Goal: Task Accomplishment & Management: Use online tool/utility

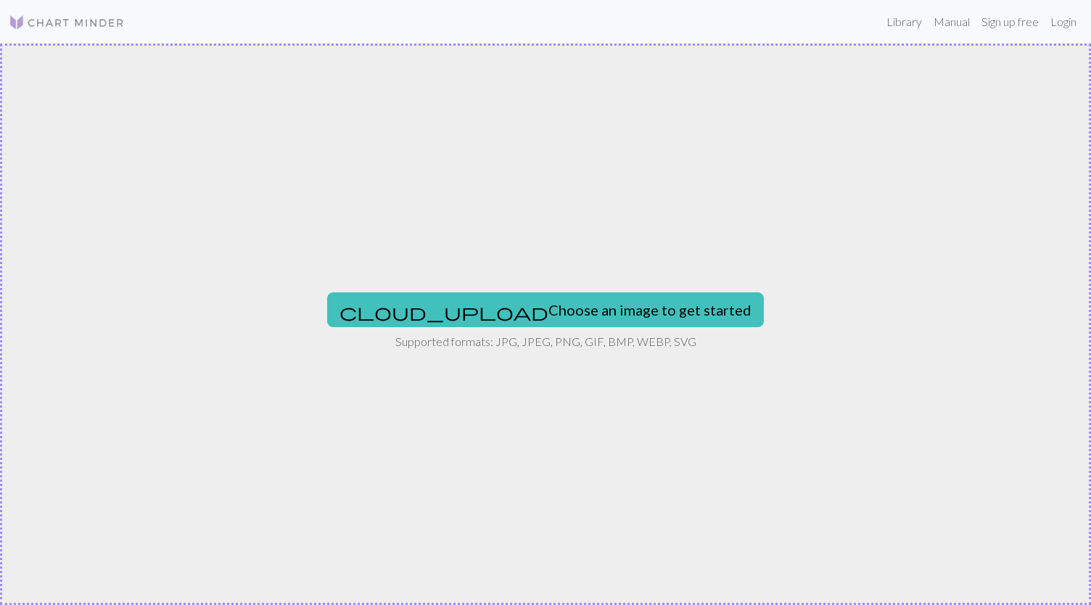
click at [16, 20] on img at bounding box center [67, 22] width 116 height 17
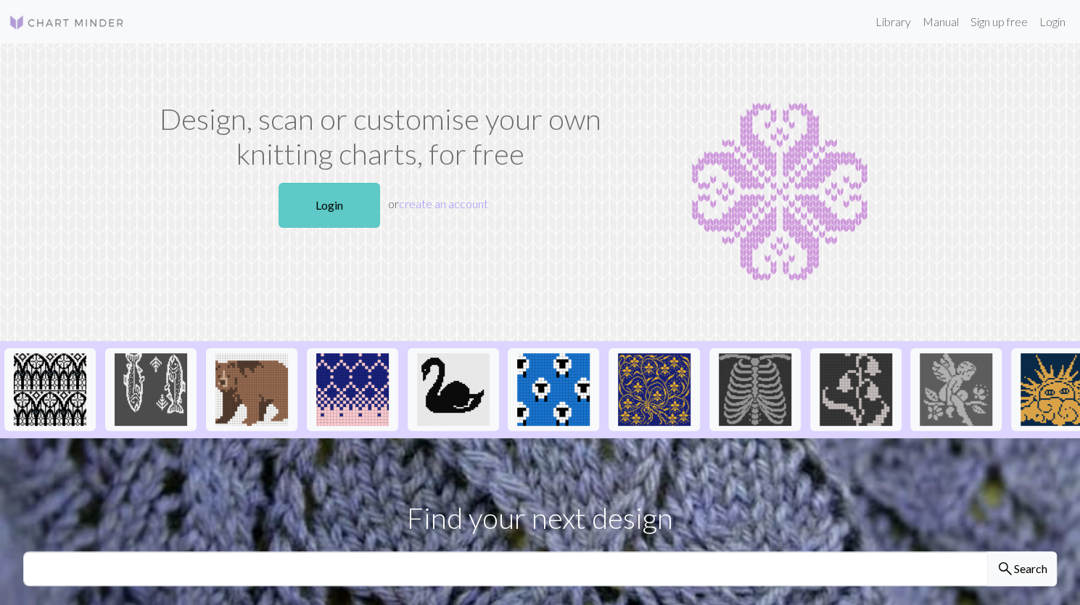
click at [348, 198] on link "Login" at bounding box center [330, 205] width 102 height 45
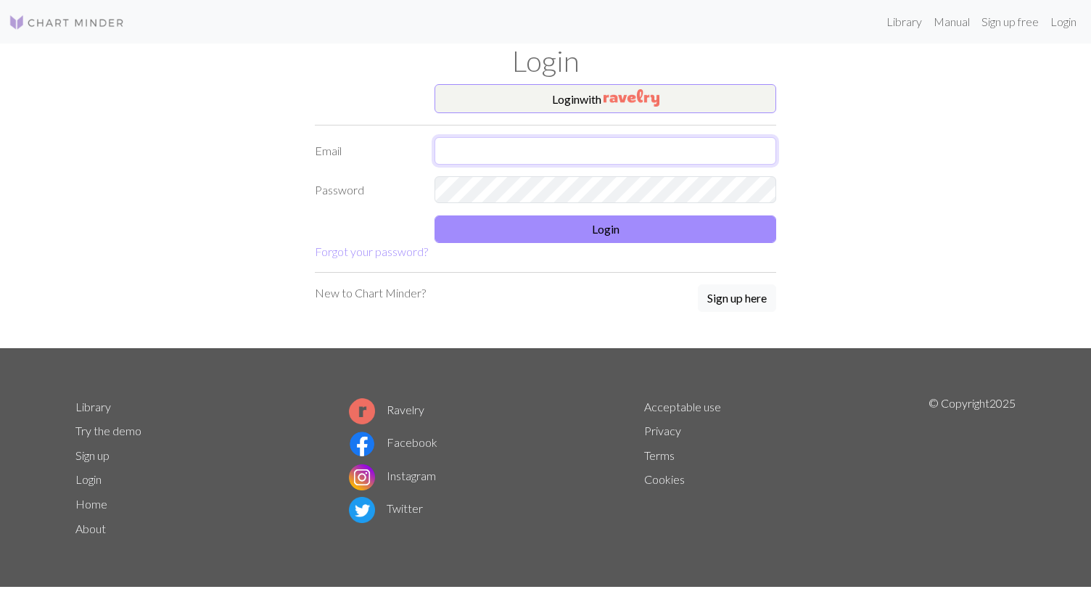
click at [576, 155] on input "text" at bounding box center [605, 151] width 342 height 28
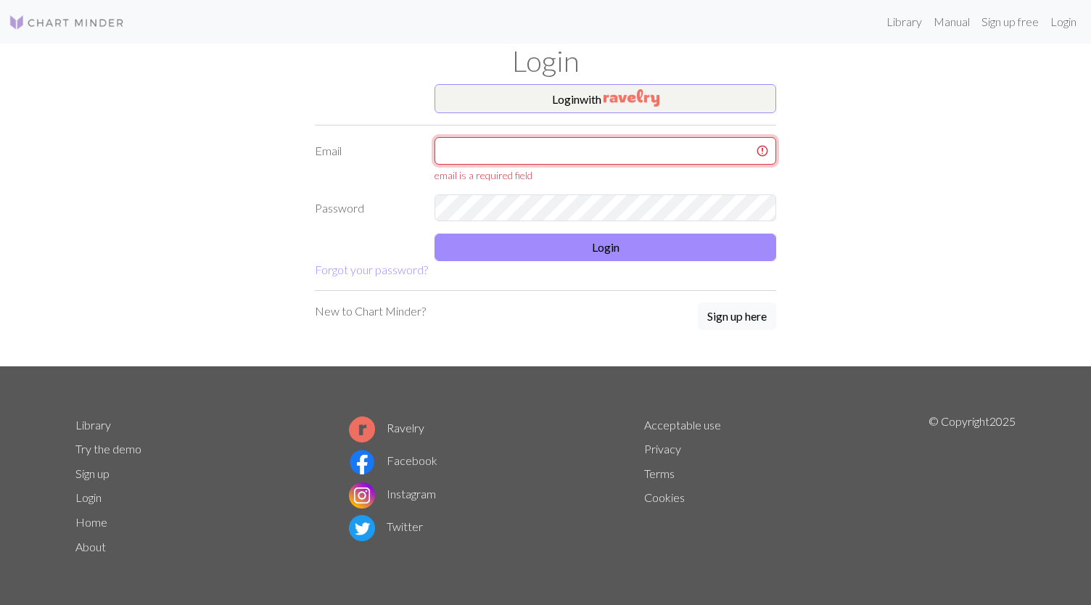
type input "[PERSON_NAME][EMAIL_ADDRESS][DOMAIN_NAME]"
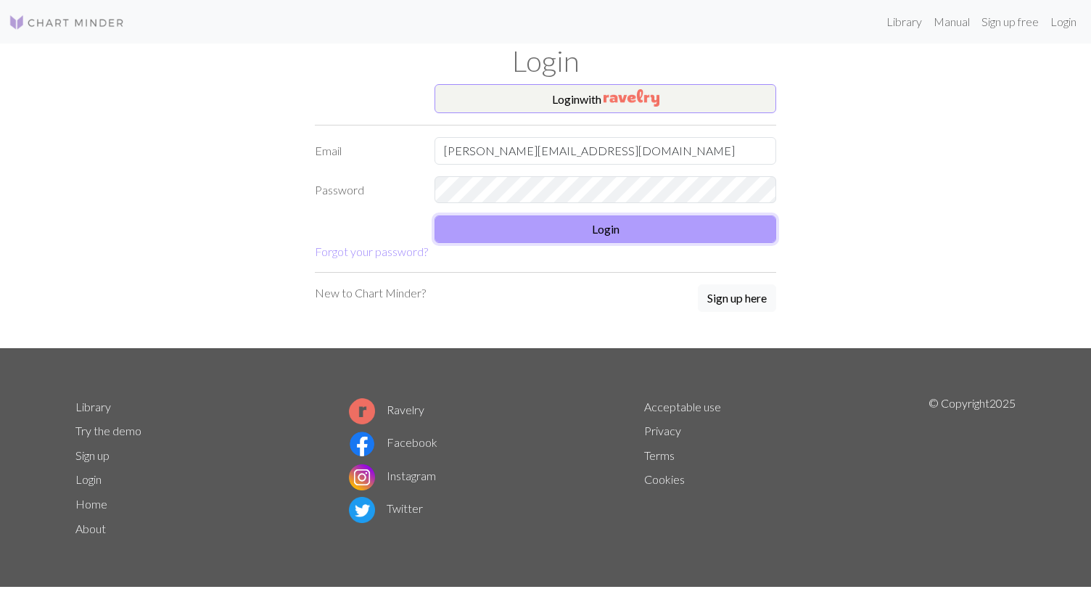
click at [664, 224] on button "Login" at bounding box center [605, 229] width 342 height 28
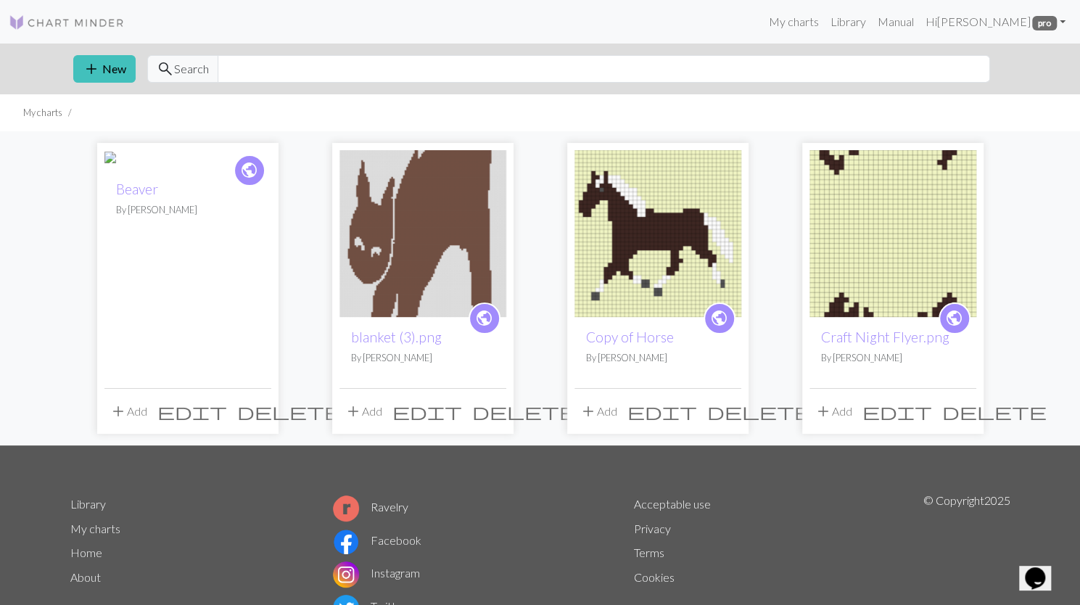
click at [411, 249] on img at bounding box center [422, 233] width 167 height 167
click at [86, 62] on span "add" at bounding box center [91, 69] width 17 height 20
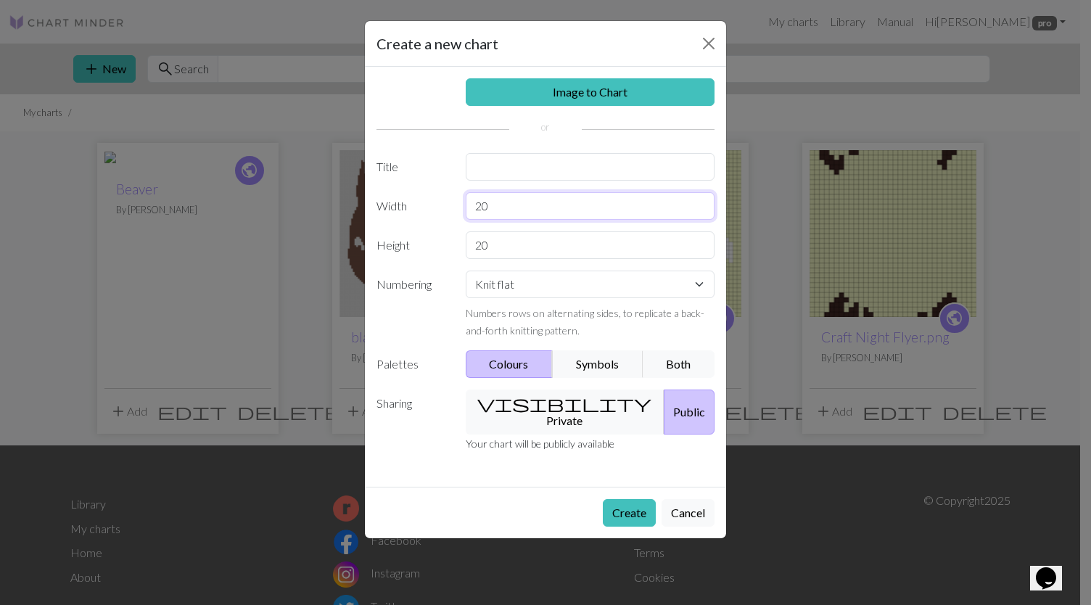
click at [522, 214] on input "20" at bounding box center [591, 206] width 250 height 28
click at [494, 202] on input "20" at bounding box center [591, 206] width 250 height 28
type input "100"
click at [485, 250] on input "20" at bounding box center [591, 245] width 250 height 28
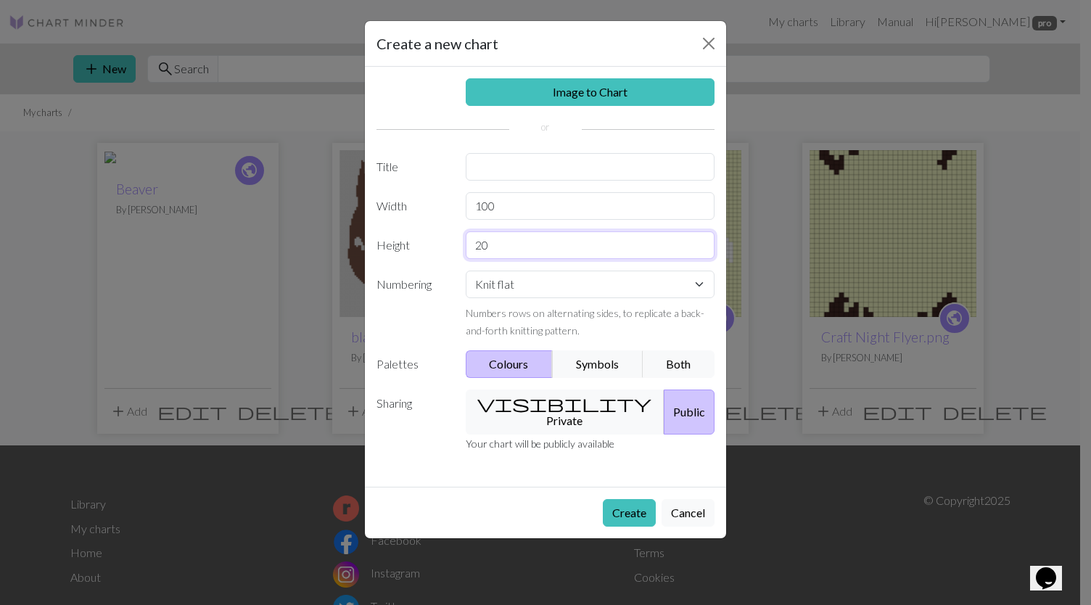
click at [485, 250] on input "20" at bounding box center [591, 245] width 250 height 28
type input "238"
click at [627, 499] on button "Create" at bounding box center [629, 513] width 53 height 28
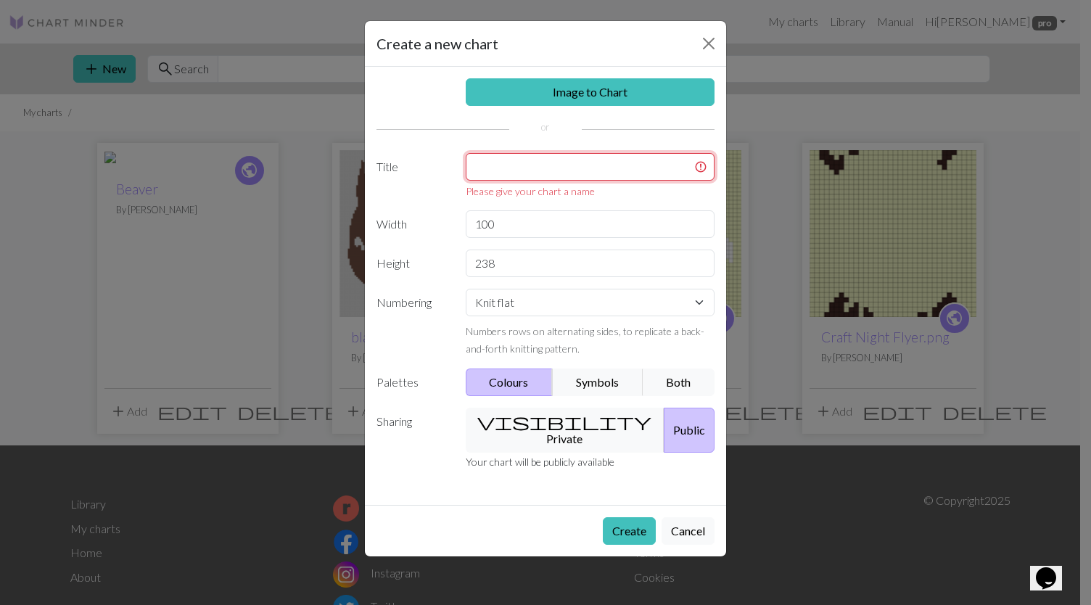
click at [619, 170] on input "text" at bounding box center [591, 167] width 250 height 28
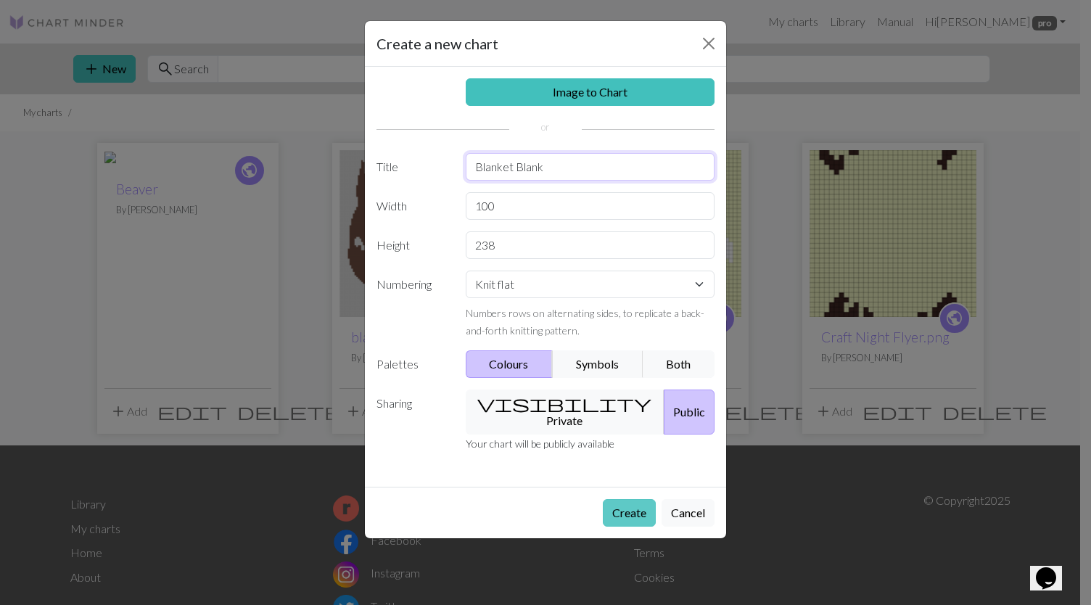
type input "Blanket Blank"
click at [638, 499] on button "Create" at bounding box center [629, 513] width 53 height 28
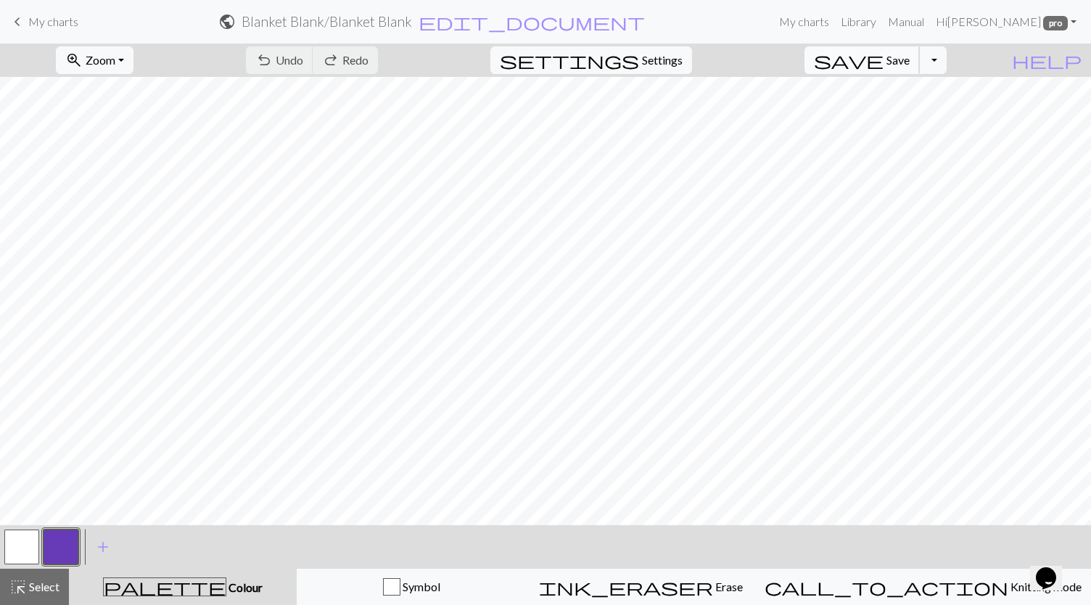
click at [910, 54] on span "Save" at bounding box center [897, 60] width 23 height 14
click at [20, 24] on div "Chart saved" at bounding box center [545, 28] width 1091 height 57
click at [19, 23] on span "keyboard_arrow_left" at bounding box center [17, 22] width 17 height 20
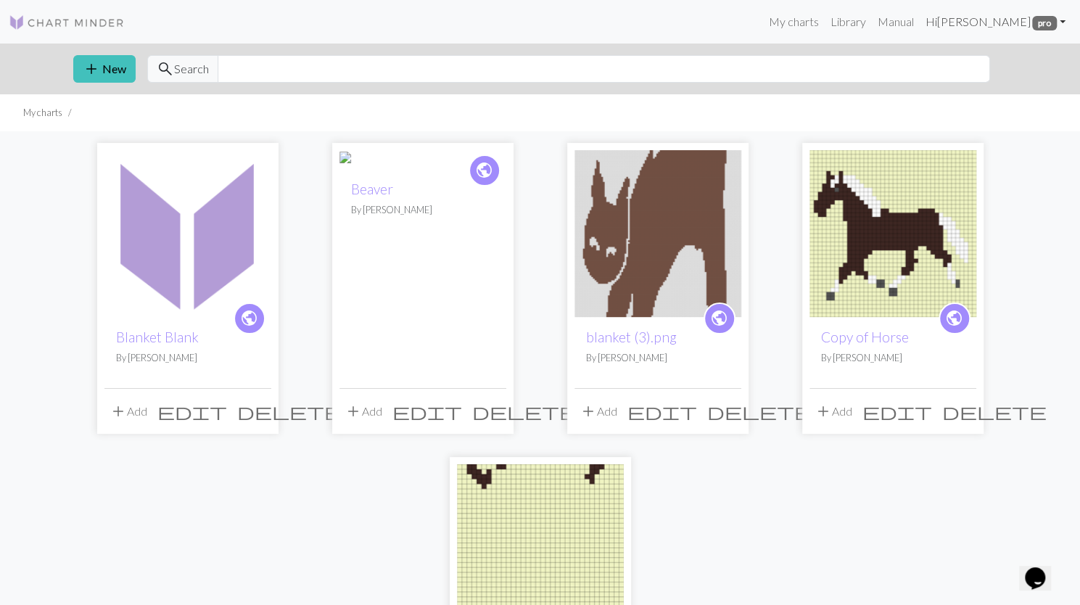
click at [1069, 20] on link "Hi [PERSON_NAME] pro" at bounding box center [995, 21] width 152 height 29
click at [830, 30] on link "Library" at bounding box center [847, 21] width 47 height 29
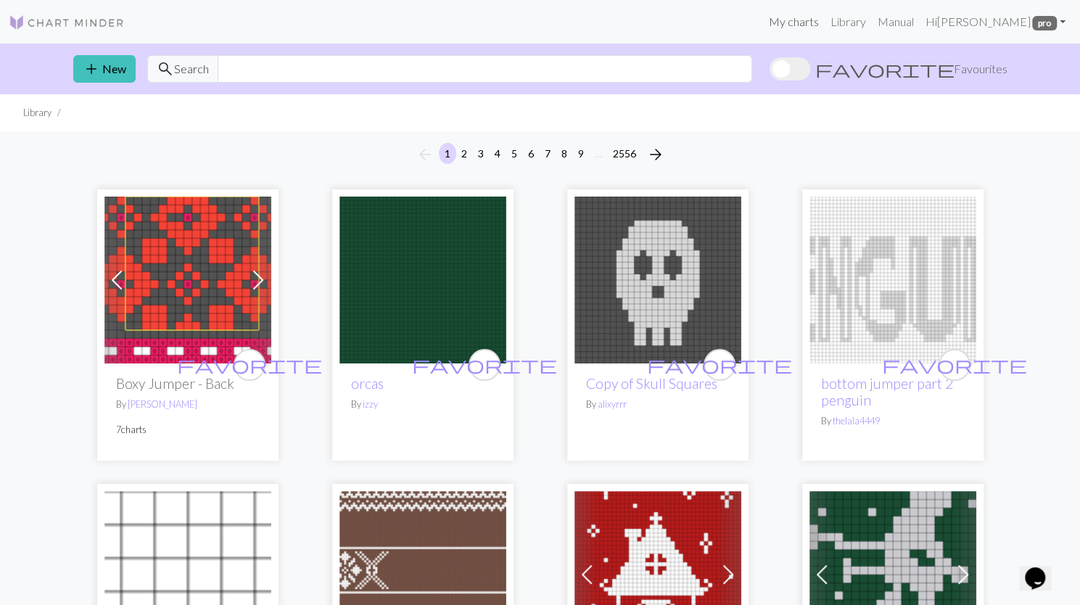
click at [774, 24] on link "My charts" at bounding box center [793, 21] width 62 height 29
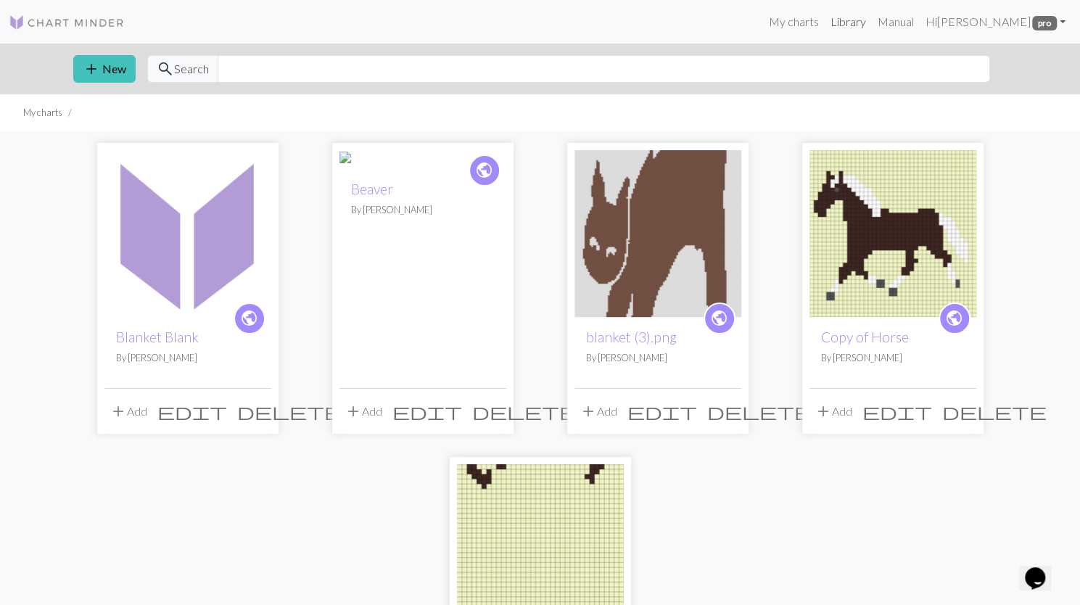
click at [828, 21] on link "Library" at bounding box center [847, 21] width 47 height 29
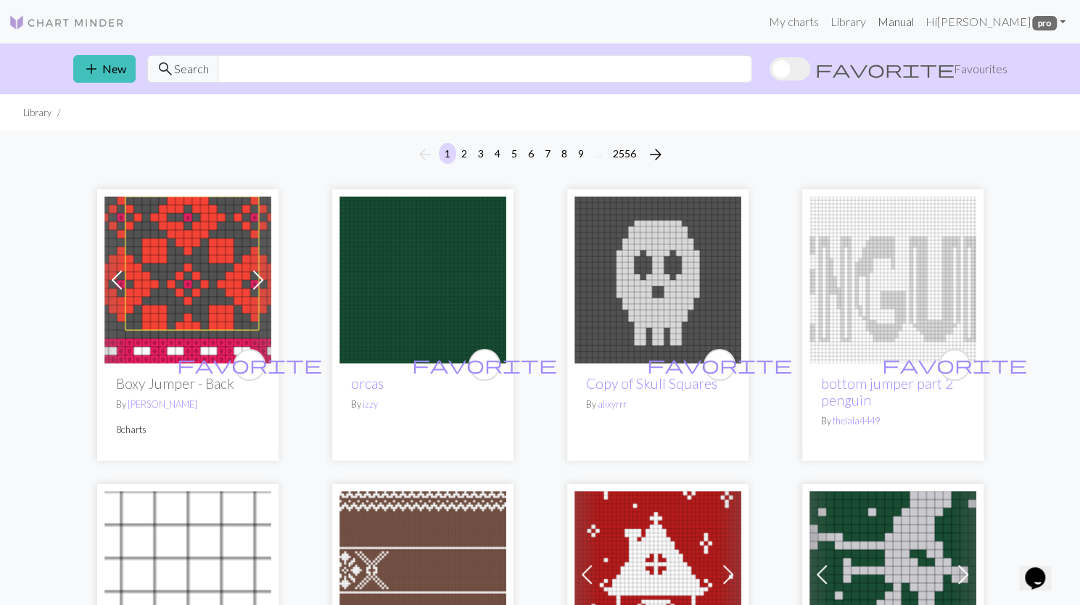
click at [871, 22] on link "Manual" at bounding box center [895, 21] width 48 height 29
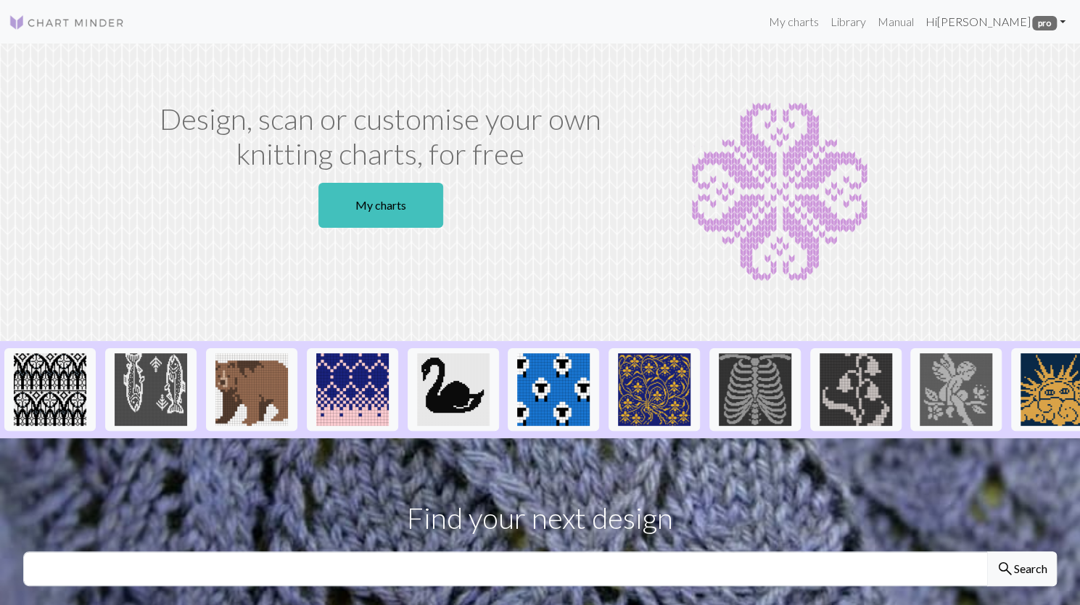
click at [1060, 23] on link "Hi [PERSON_NAME] pro" at bounding box center [995, 21] width 152 height 29
click at [997, 65] on link "Account settings" at bounding box center [1012, 61] width 94 height 29
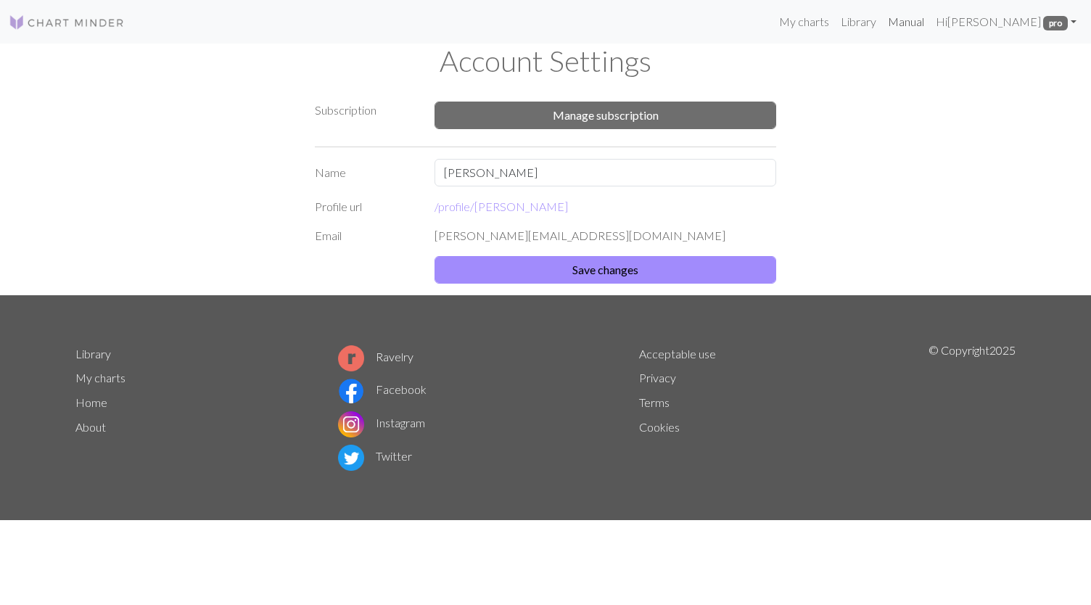
click at [882, 24] on link "Manual" at bounding box center [906, 21] width 48 height 29
click at [795, 21] on link "My charts" at bounding box center [804, 21] width 62 height 29
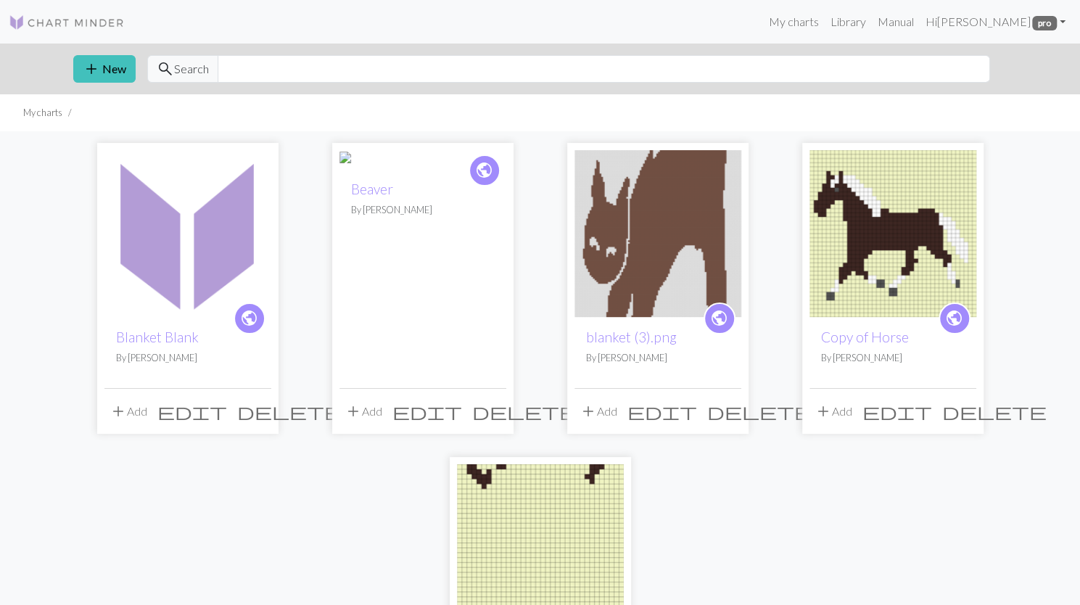
click at [171, 279] on img at bounding box center [187, 233] width 167 height 167
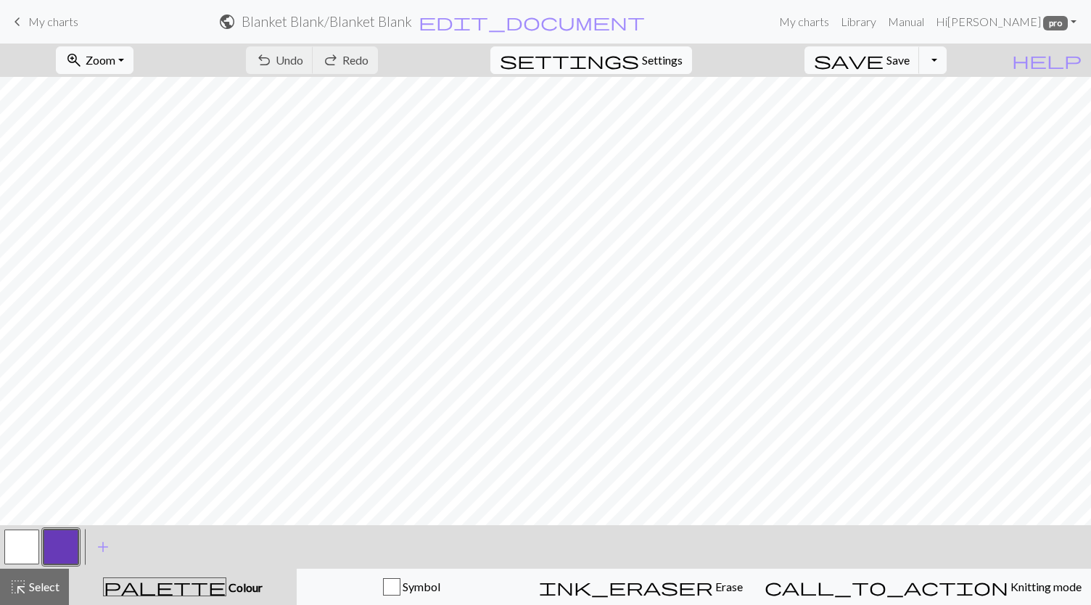
click at [669, 65] on span "Settings" at bounding box center [662, 59] width 41 height 17
select select "aran"
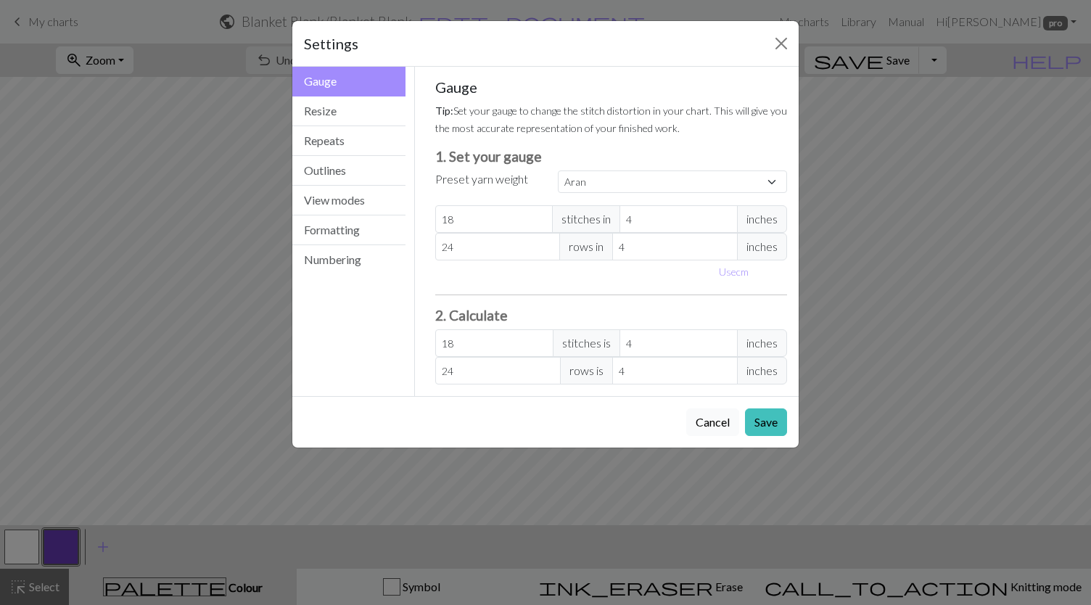
click at [715, 416] on button "Cancel" at bounding box center [712, 422] width 53 height 28
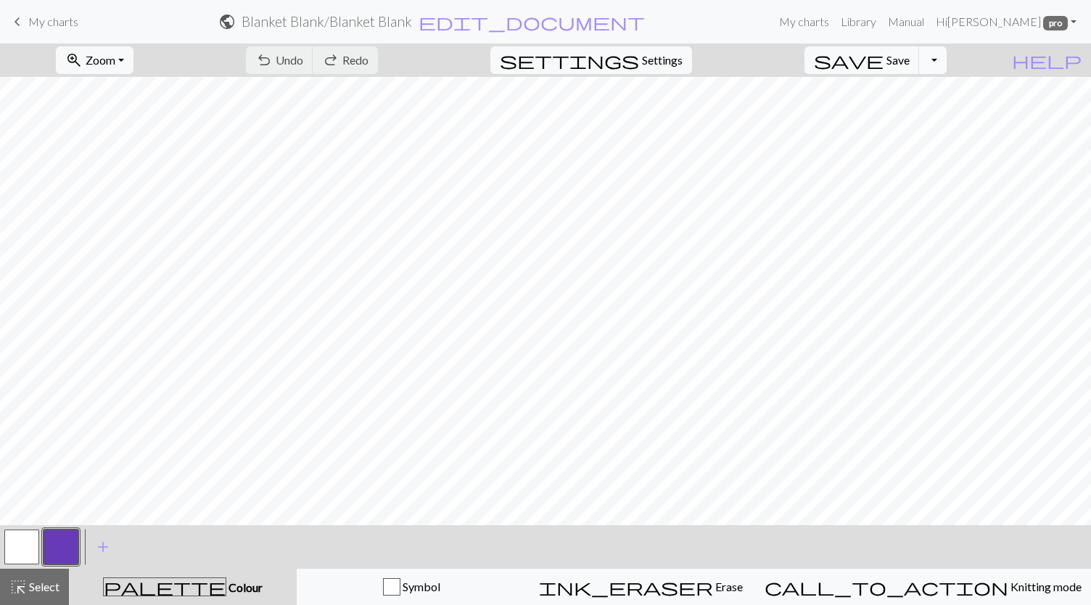
click at [947, 58] on button "Toggle Dropdown" at bounding box center [933, 60] width 28 height 28
click at [910, 115] on button "save_alt Download" at bounding box center [825, 114] width 239 height 23
click at [1066, 15] on link "Hi [PERSON_NAME] pro" at bounding box center [1006, 21] width 152 height 29
click at [809, 67] on div "zoom_in Zoom Zoom Fit all Fit width Fit height 50% 100% 150% 200% undo Undo Und…" at bounding box center [501, 60] width 1002 height 33
click at [947, 57] on button "Toggle Dropdown" at bounding box center [933, 60] width 28 height 28
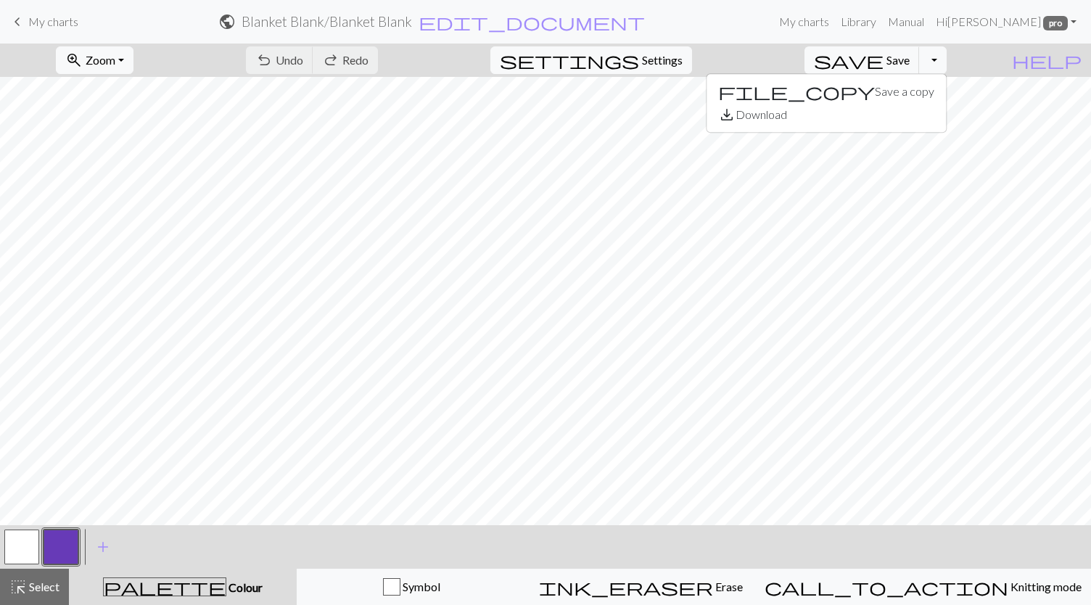
click at [809, 50] on div "zoom_in Zoom Zoom Fit all Fit width Fit height 50% 100% 150% 200% undo Undo Und…" at bounding box center [501, 60] width 1002 height 33
click at [671, 59] on span "Settings" at bounding box center [662, 59] width 41 height 17
select select "aran"
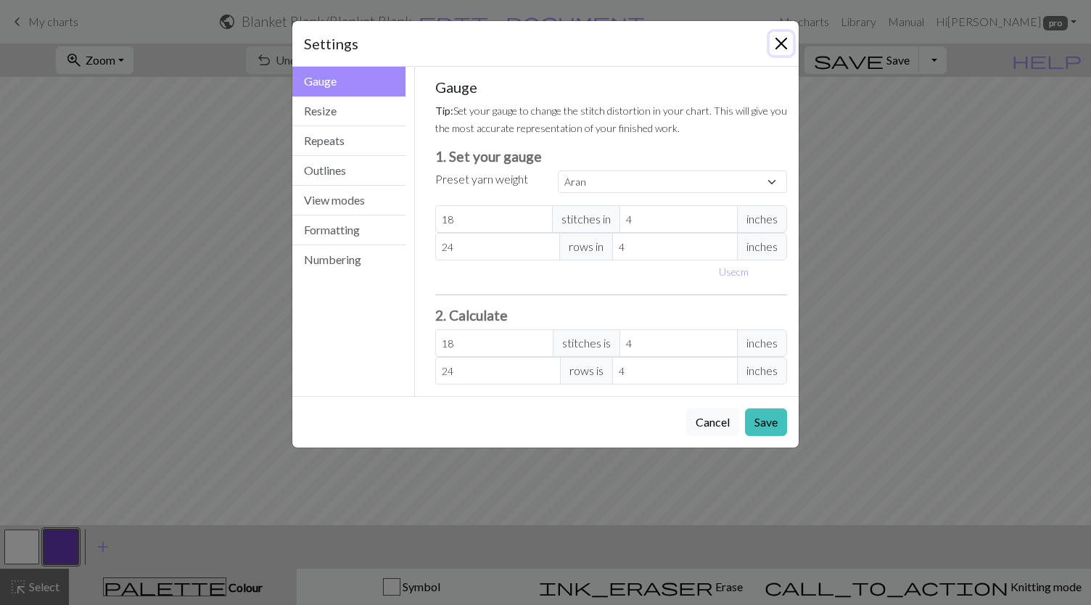
click at [783, 46] on button "Close" at bounding box center [781, 43] width 23 height 23
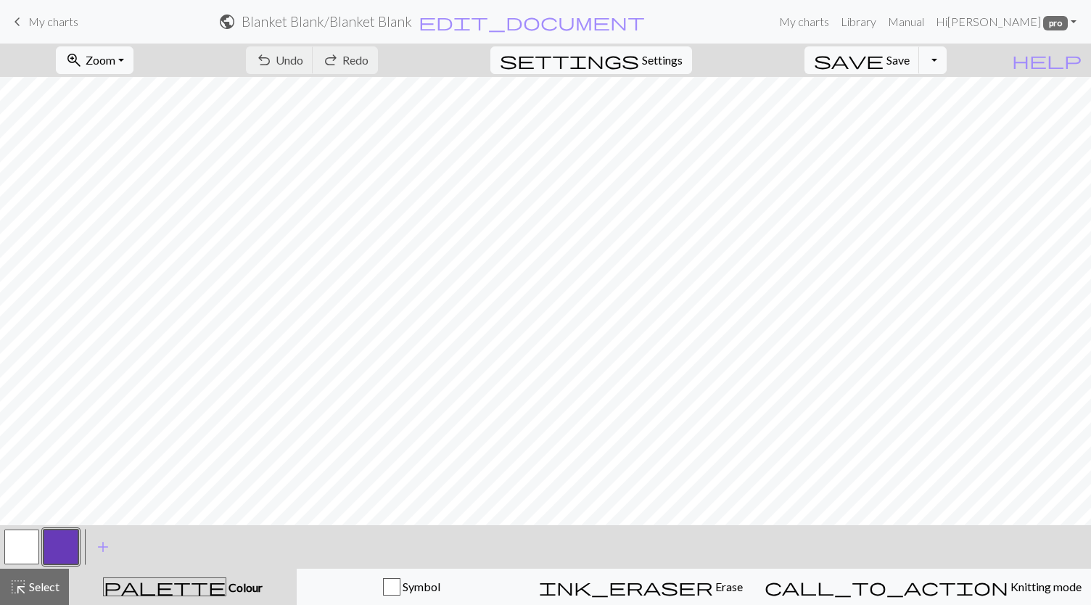
click at [44, 22] on span "My charts" at bounding box center [53, 22] width 50 height 14
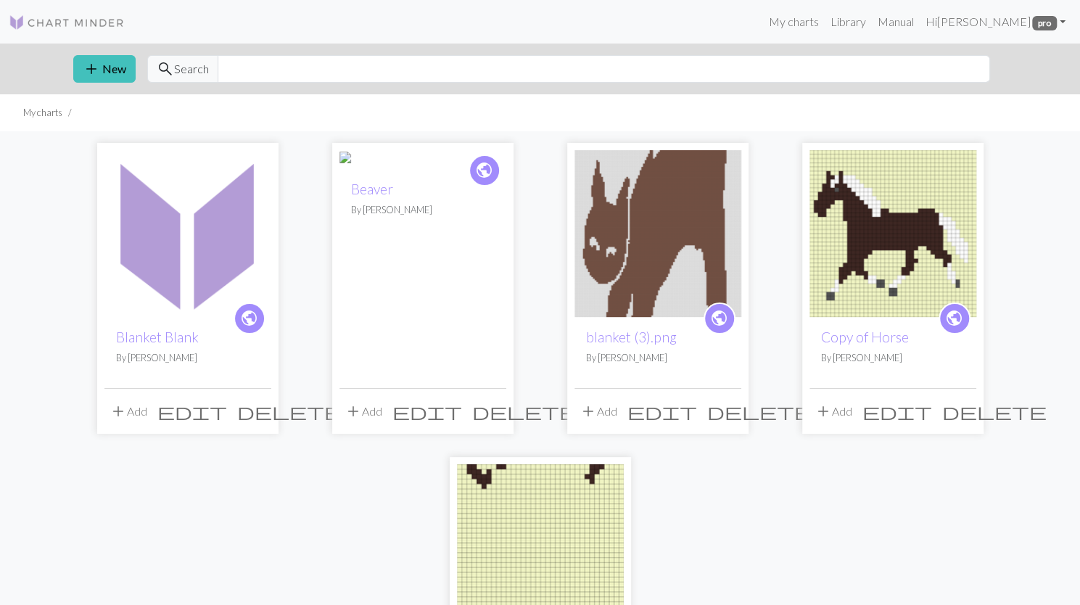
click at [244, 319] on span "public" at bounding box center [249, 318] width 18 height 22
click at [74, 28] on img at bounding box center [67, 22] width 116 height 17
click at [1061, 17] on link "Hi [PERSON_NAME] pro" at bounding box center [995, 21] width 152 height 29
click at [831, 21] on link "Library" at bounding box center [847, 21] width 47 height 29
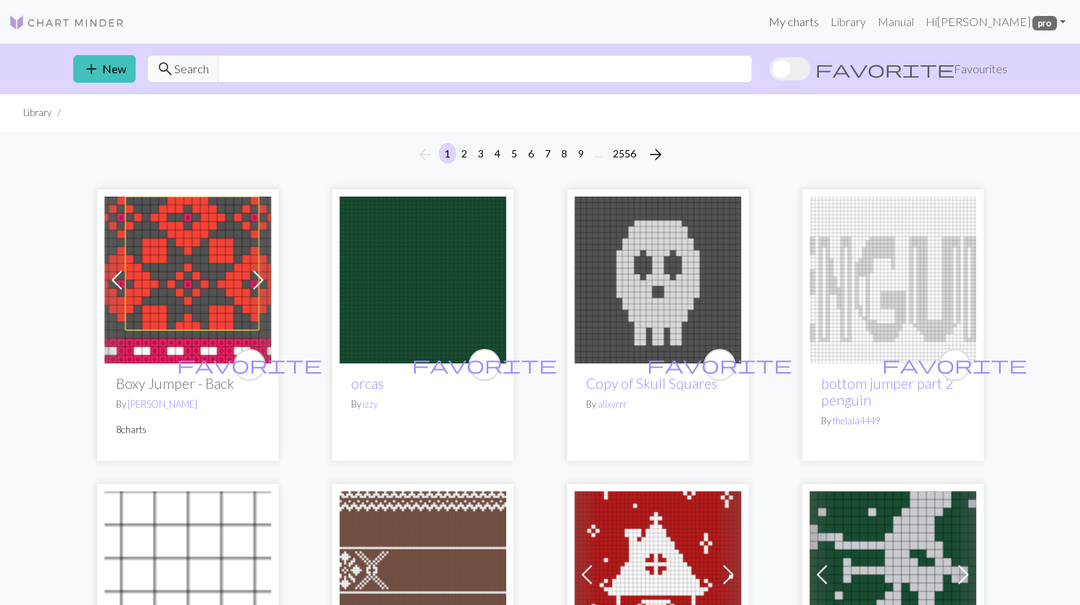
click at [772, 22] on link "My charts" at bounding box center [793, 21] width 62 height 29
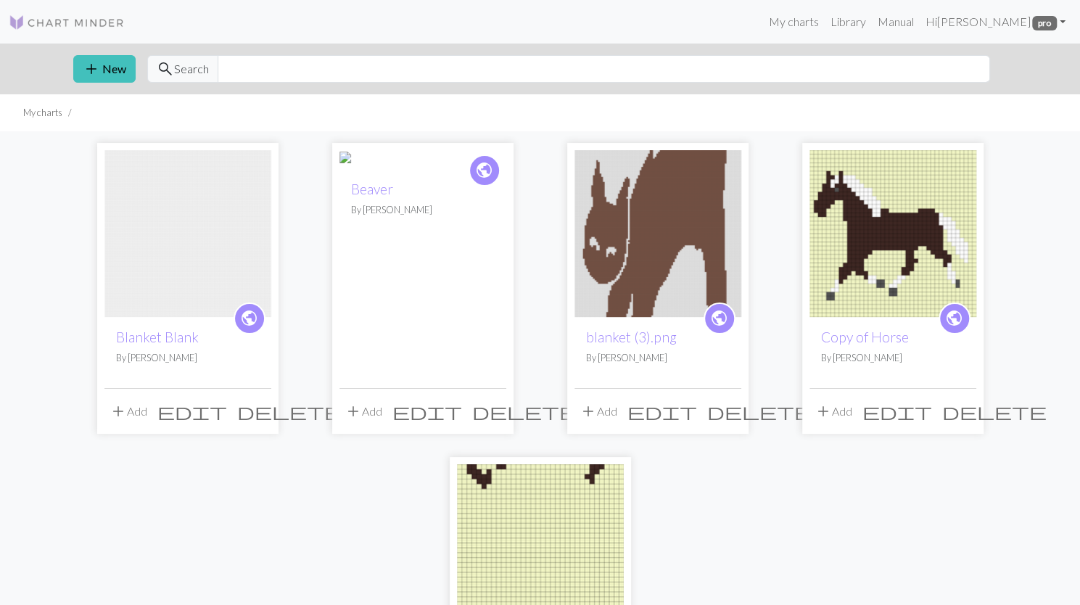
click at [475, 181] on span "public" at bounding box center [484, 170] width 18 height 22
click at [211, 235] on img at bounding box center [187, 233] width 167 height 167
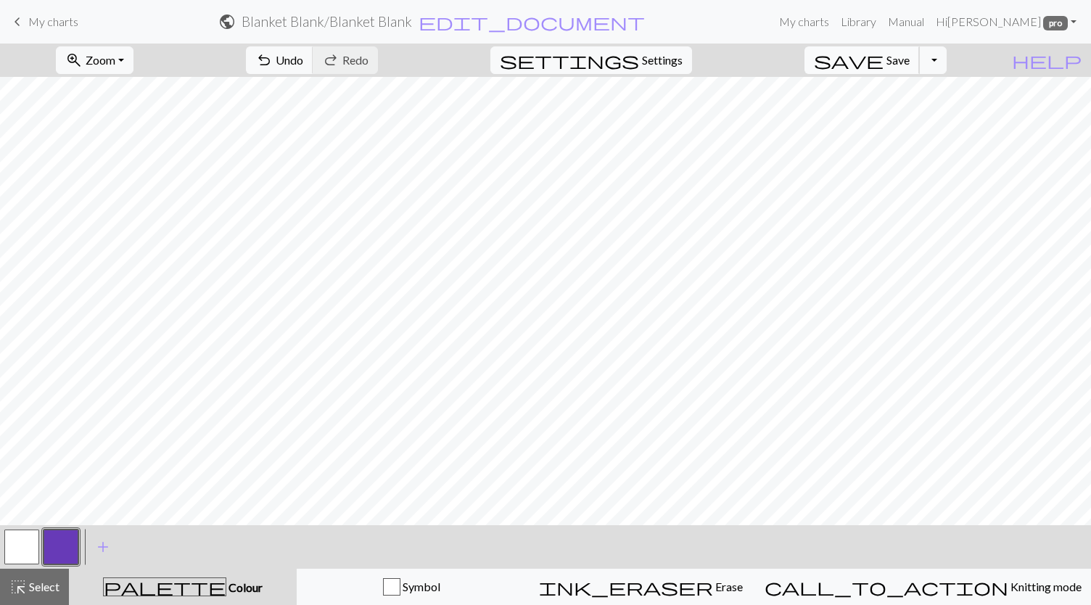
click at [910, 65] on span "Save" at bounding box center [897, 60] width 23 height 14
click at [794, 28] on link "My charts" at bounding box center [804, 21] width 62 height 29
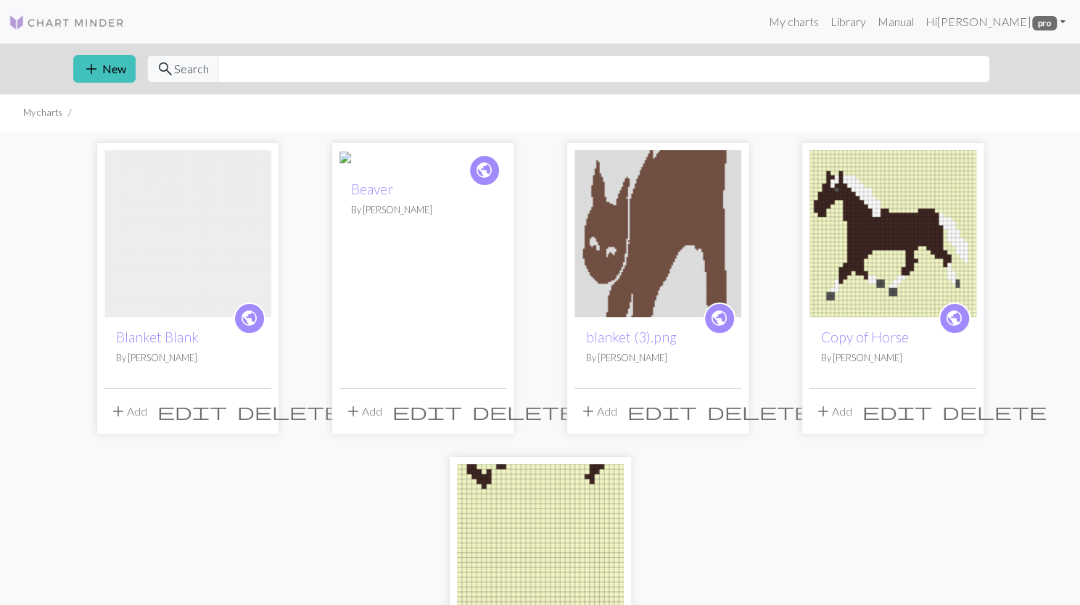
click at [242, 323] on span "public" at bounding box center [249, 318] width 18 height 22
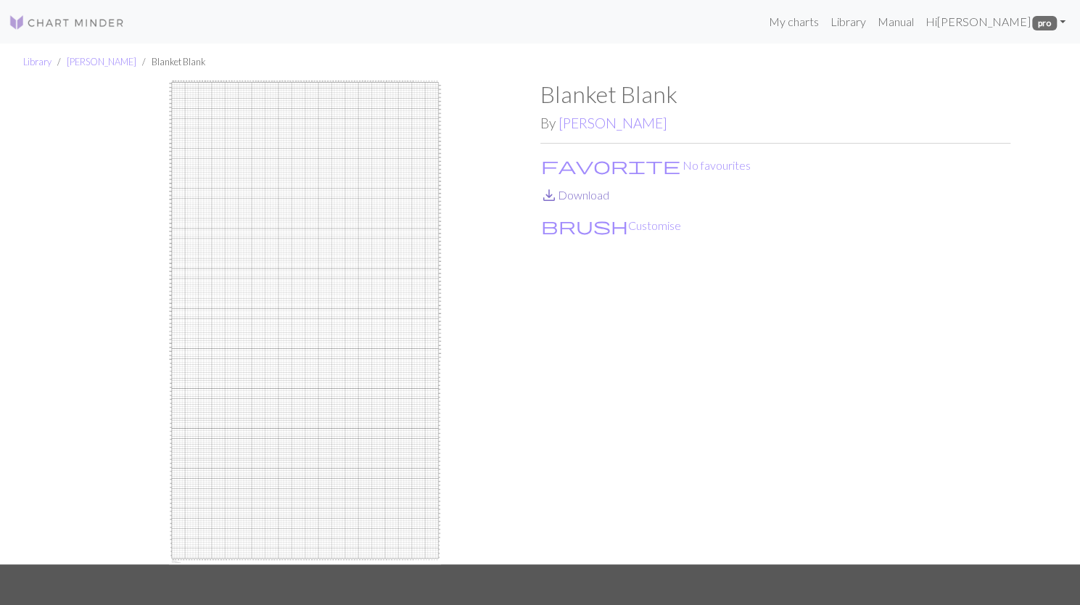
click at [580, 198] on link "save_alt Download" at bounding box center [574, 195] width 69 height 14
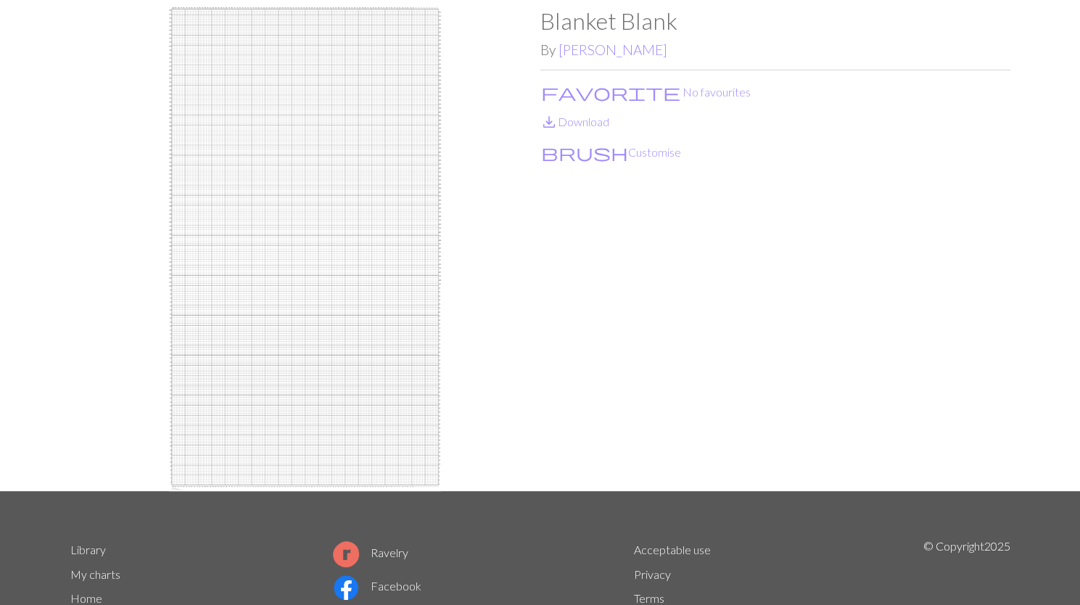
scroll to position [36, 0]
